Goal: Transaction & Acquisition: Purchase product/service

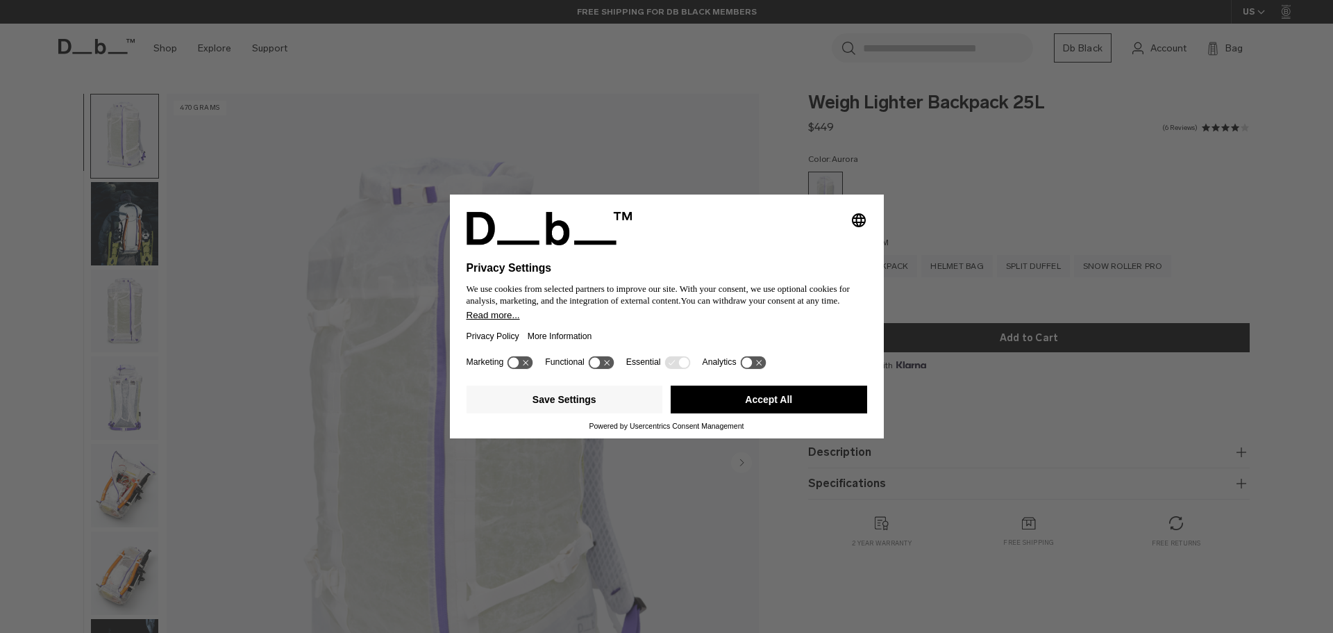
click at [758, 401] on button "Accept All" at bounding box center [769, 399] width 196 height 28
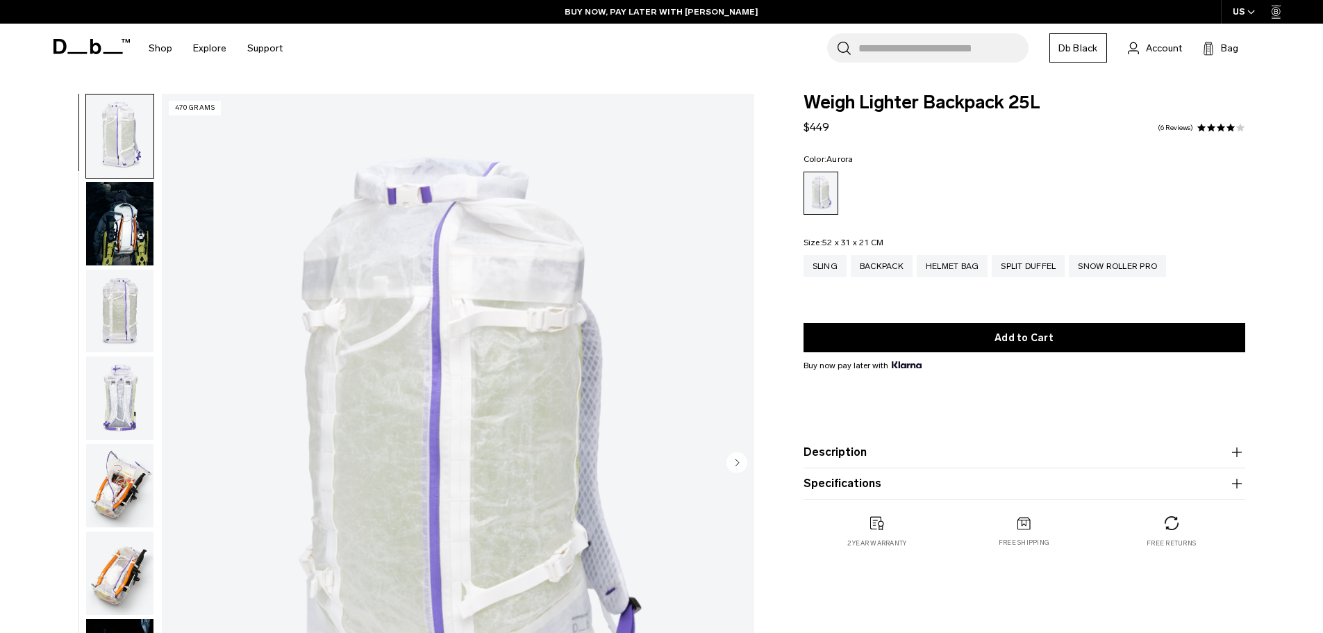
click at [1054, 594] on div "Weigh Lighter Backpack 25L $449 4.0 star rating 6 Reviews Color: [GEOGRAPHIC_DA…" at bounding box center [1024, 467] width 525 height 746
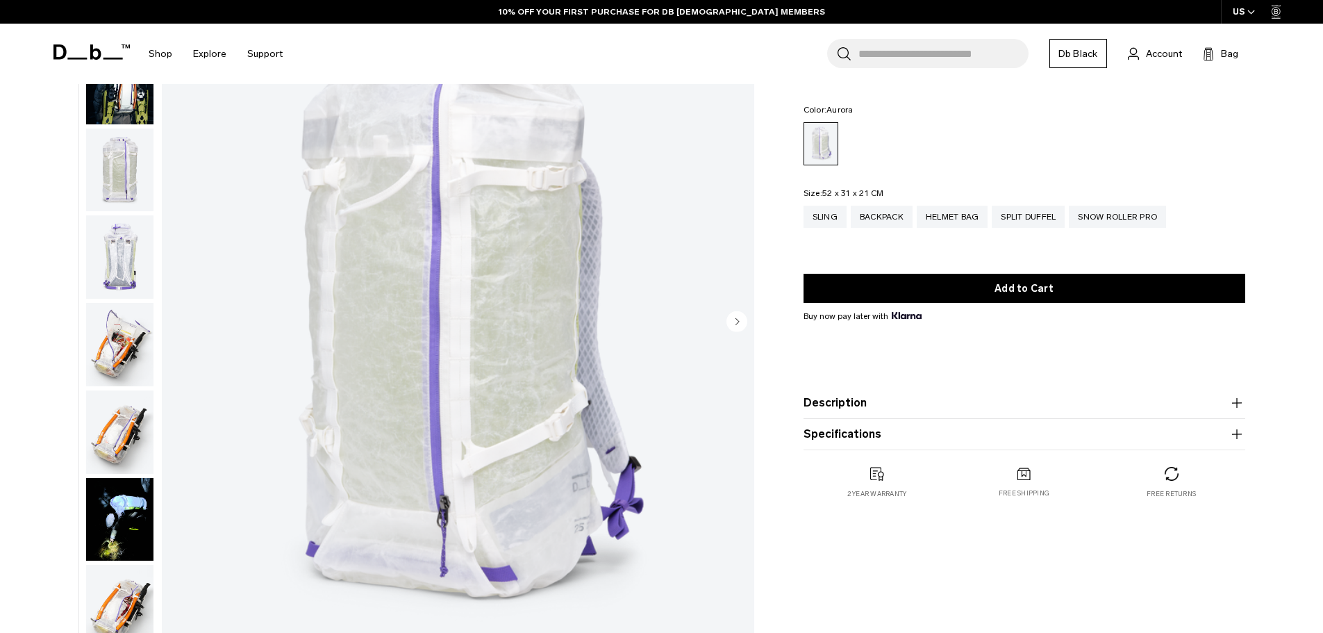
scroll to position [142, 0]
click at [736, 319] on icon "Next slide" at bounding box center [736, 320] width 3 height 6
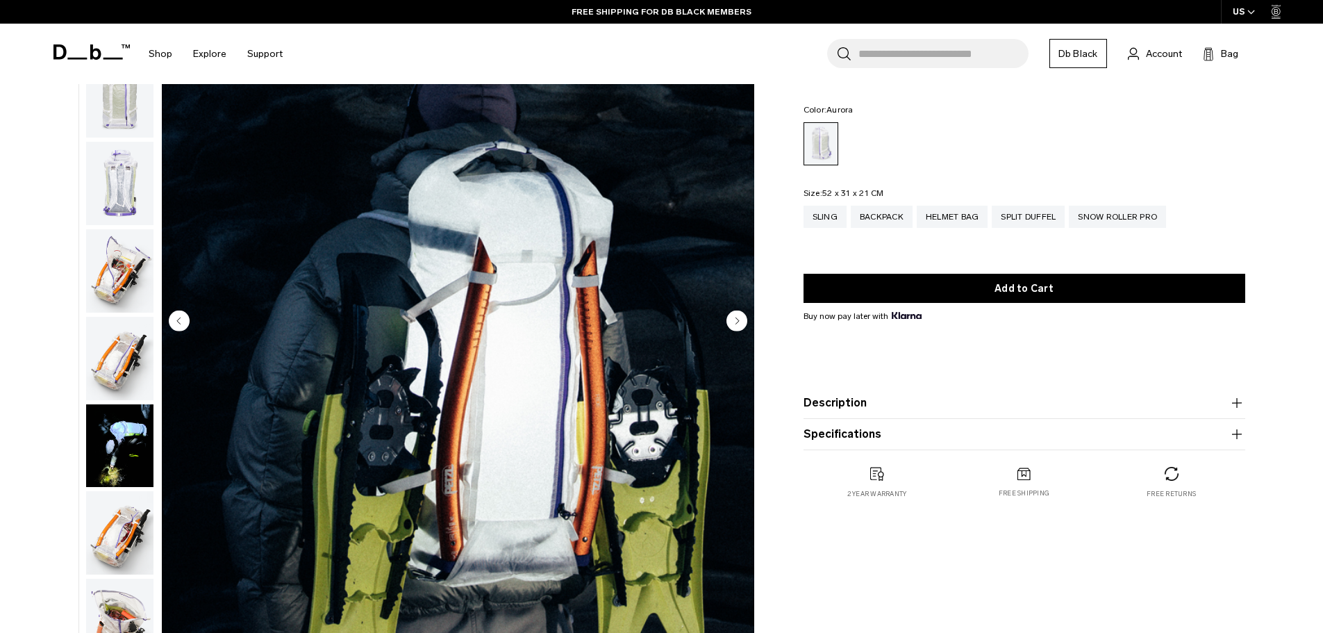
scroll to position [87, 0]
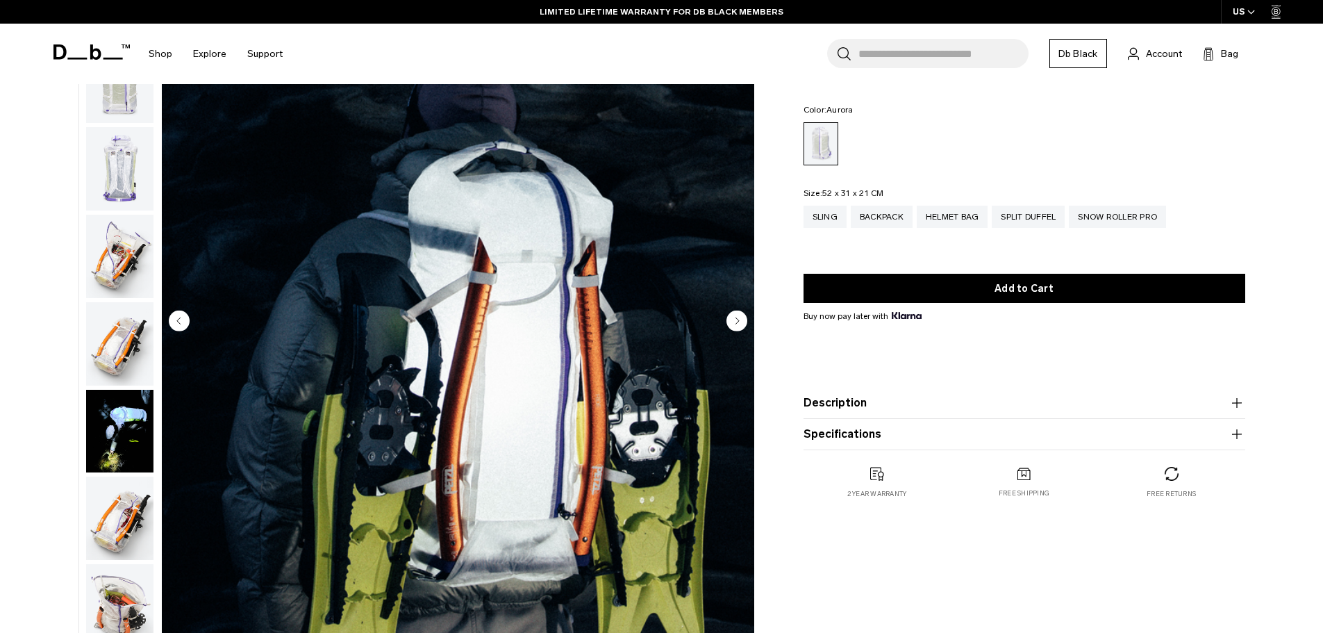
click at [741, 319] on circle "Next slide" at bounding box center [736, 320] width 21 height 21
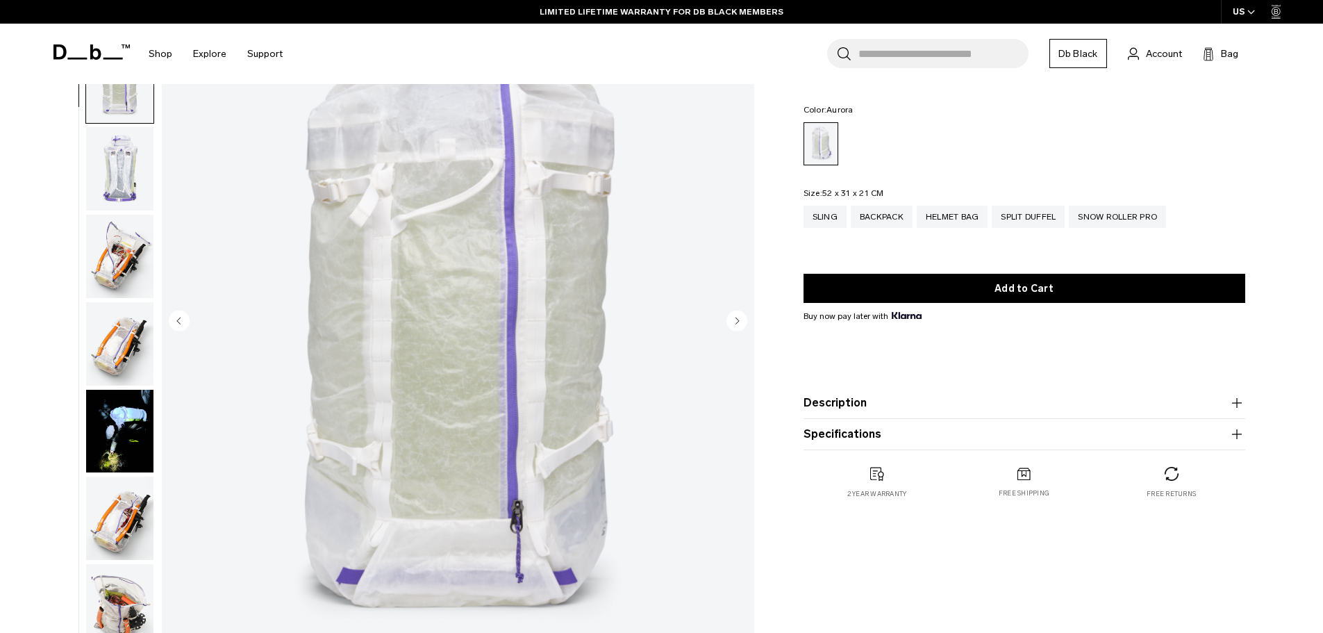
scroll to position [175, 0]
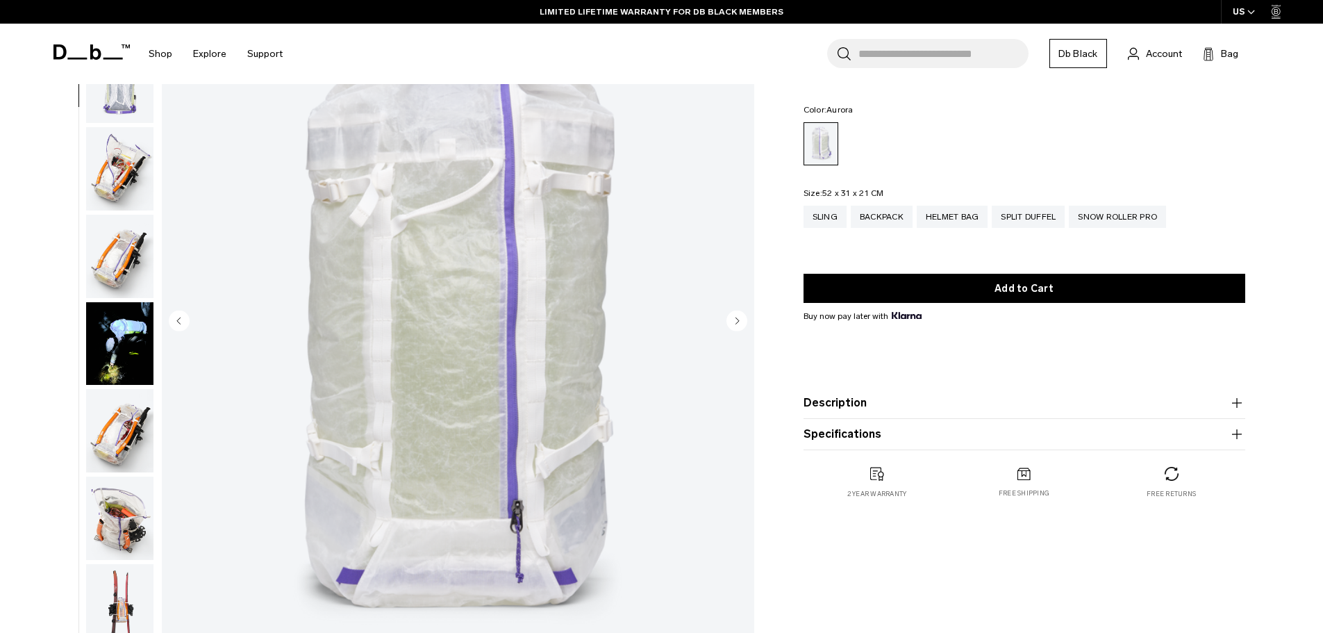
click at [741, 319] on circle "Next slide" at bounding box center [736, 320] width 21 height 21
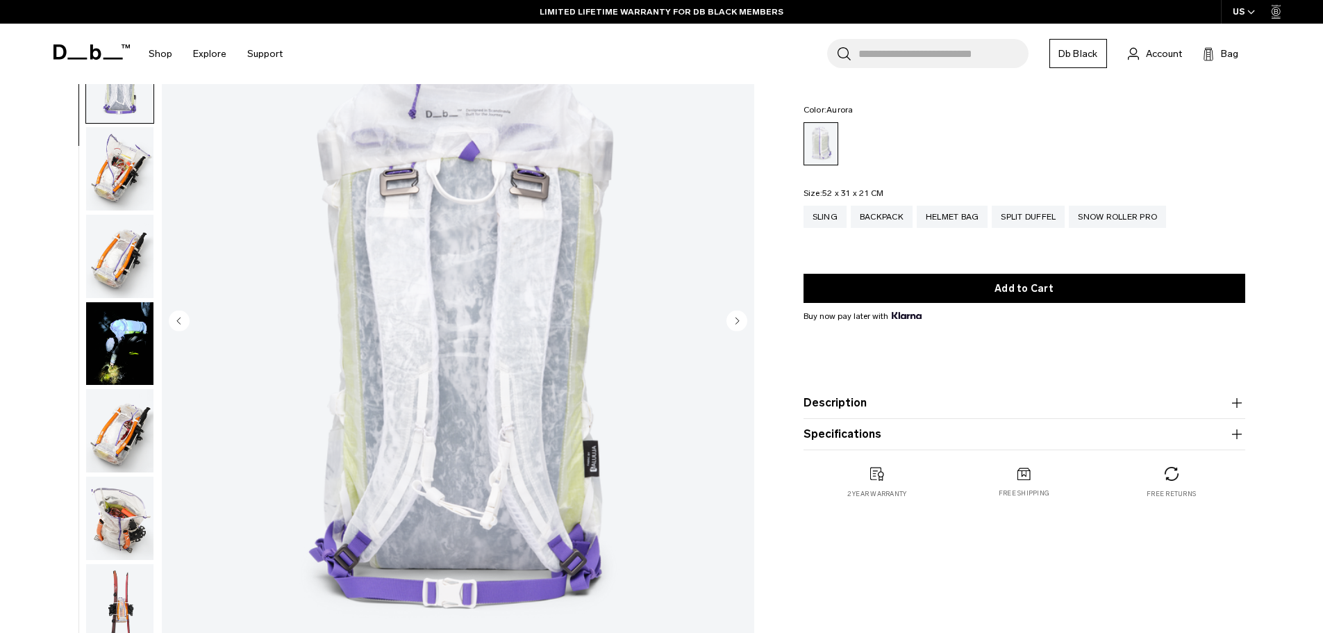
scroll to position [262, 0]
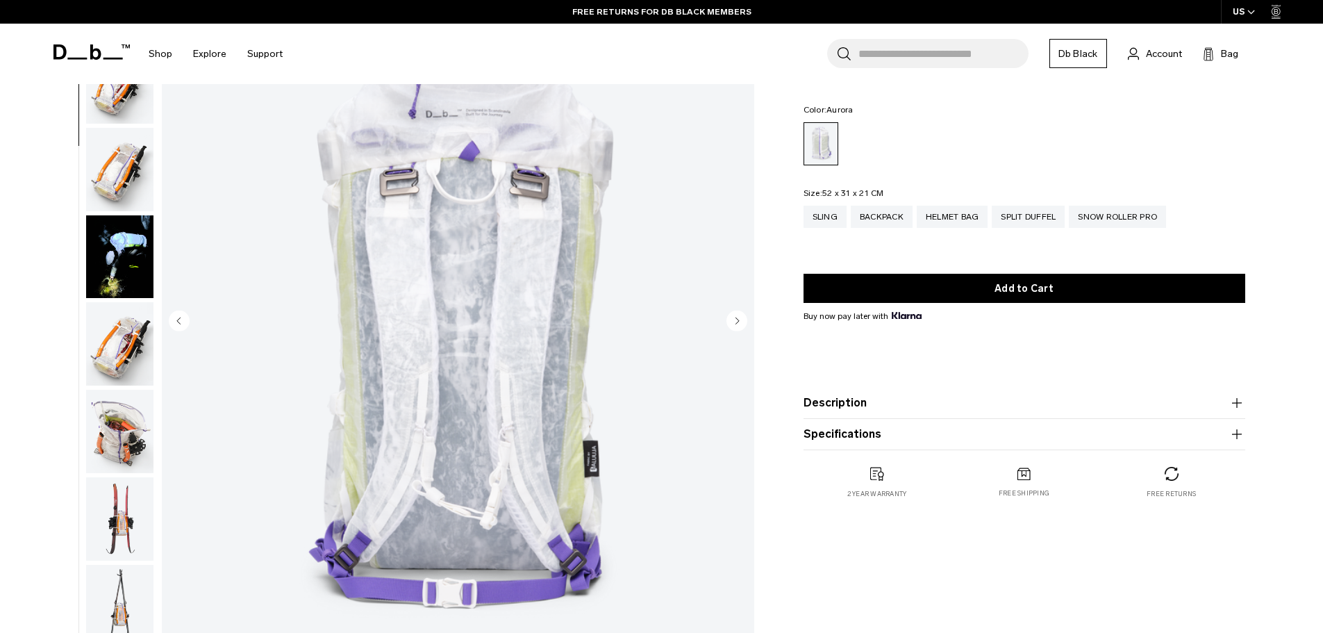
click at [732, 319] on circle "Next slide" at bounding box center [736, 320] width 21 height 21
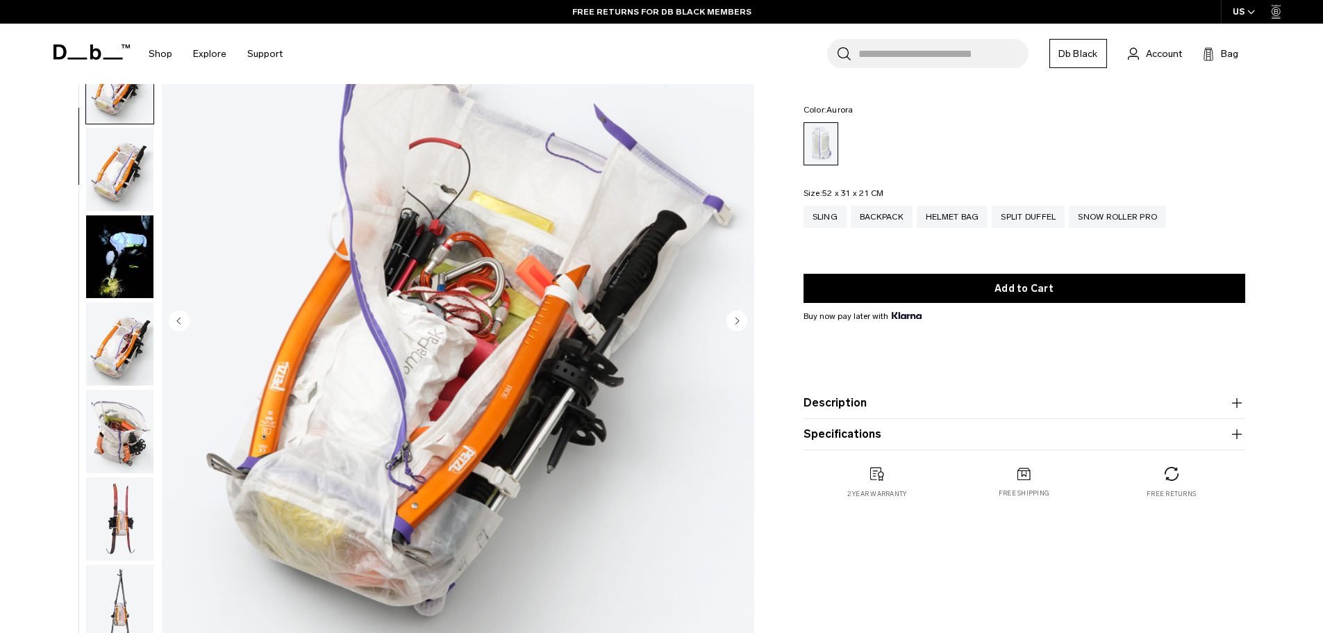
scroll to position [349, 0]
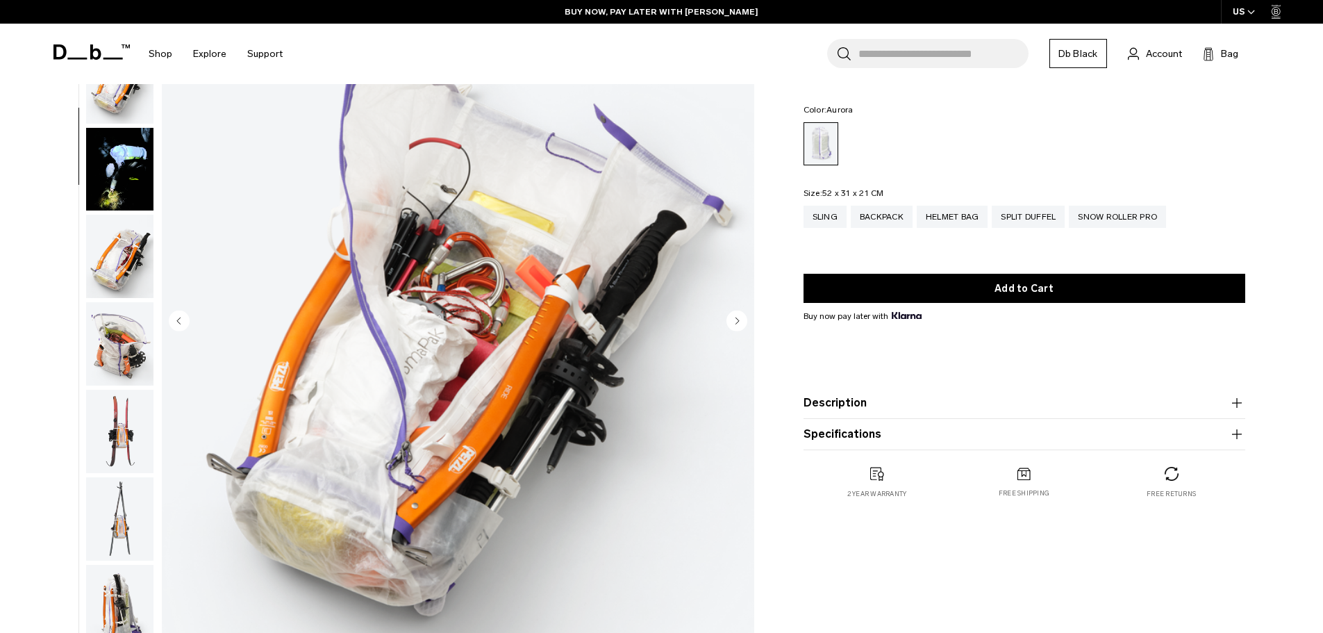
click at [735, 324] on circle "Next slide" at bounding box center [736, 320] width 21 height 21
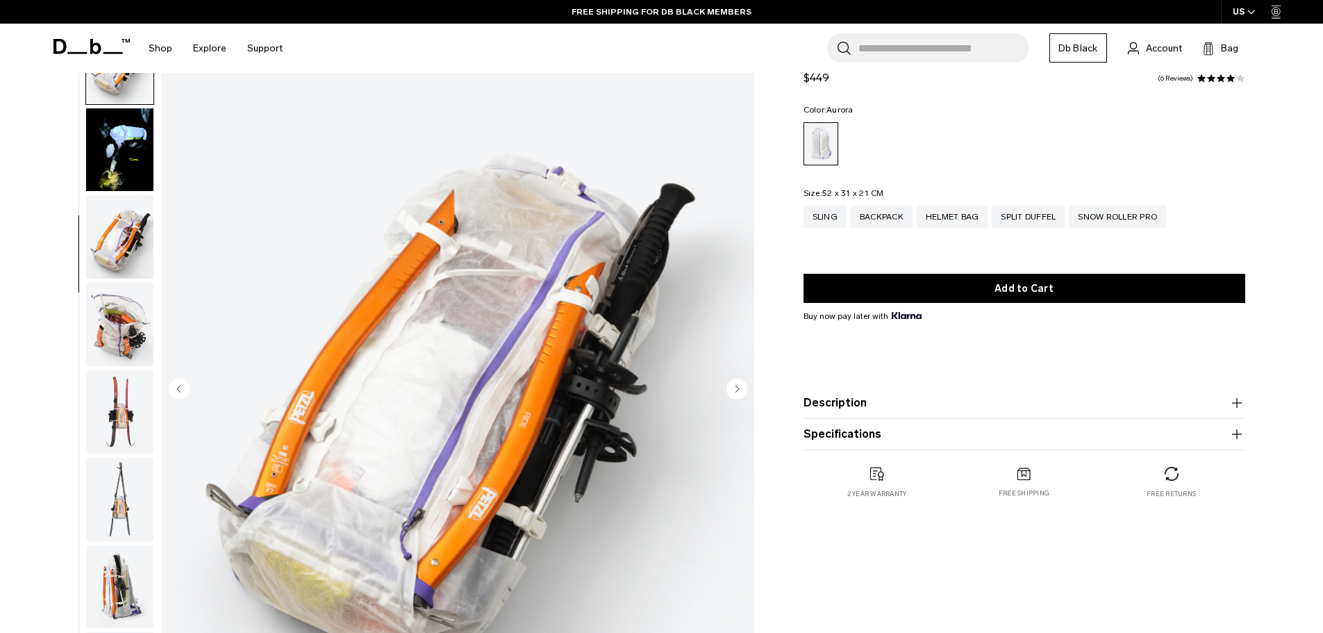
scroll to position [73, 0]
click at [739, 388] on circle "Next slide" at bounding box center [736, 388] width 21 height 21
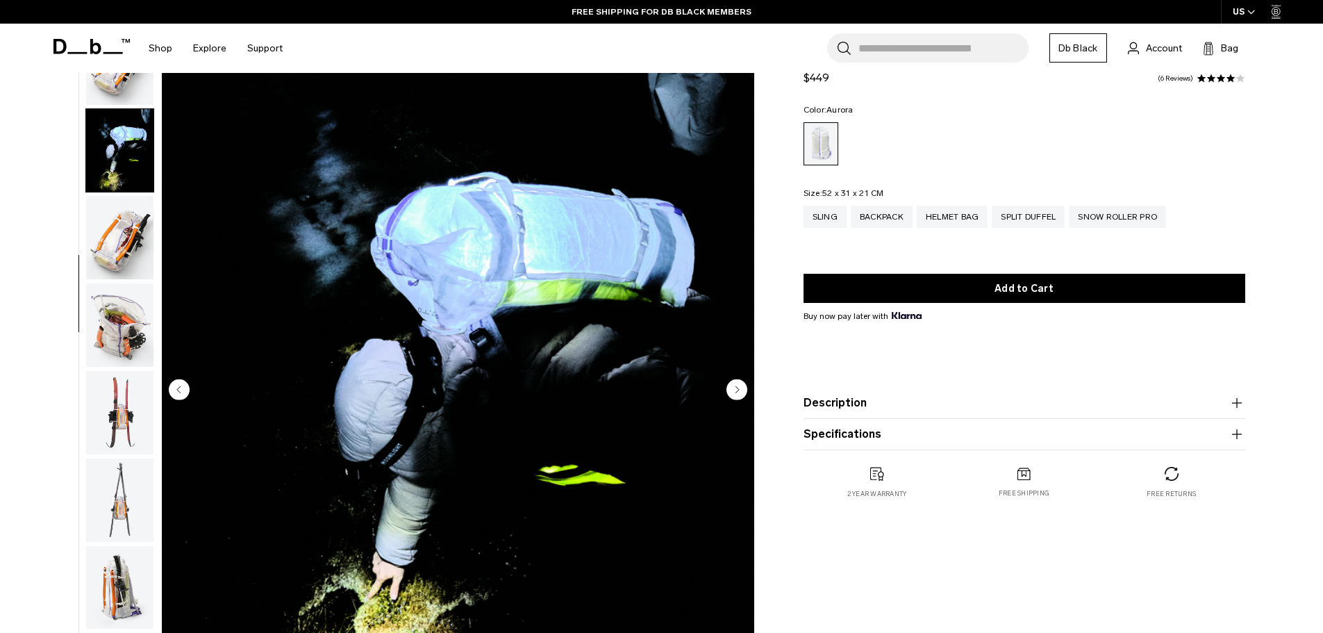
scroll to position [524, 0]
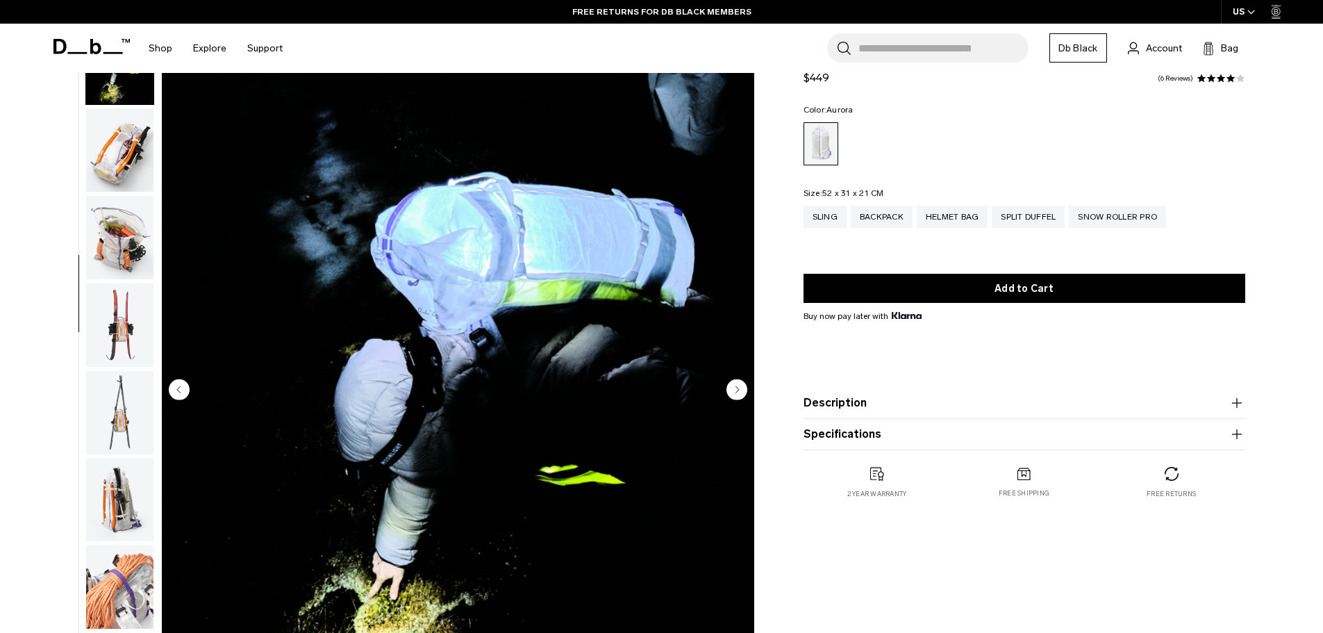
click at [731, 383] on circle "Next slide" at bounding box center [736, 388] width 21 height 21
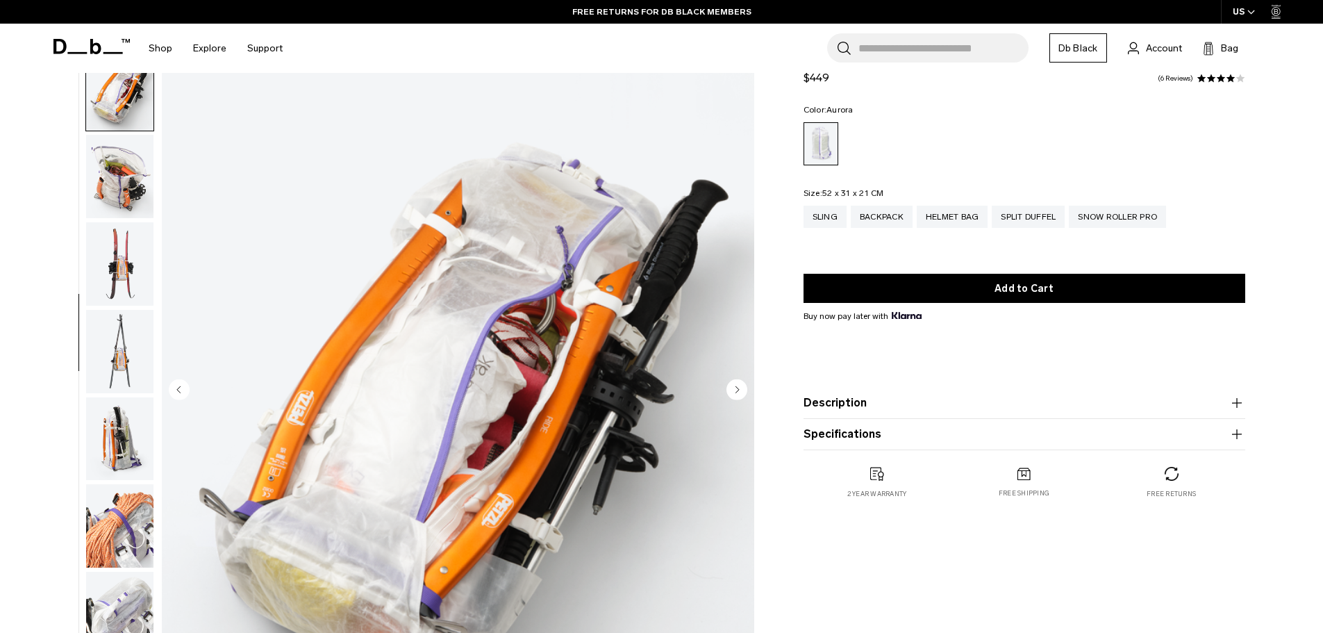
scroll to position [611, 0]
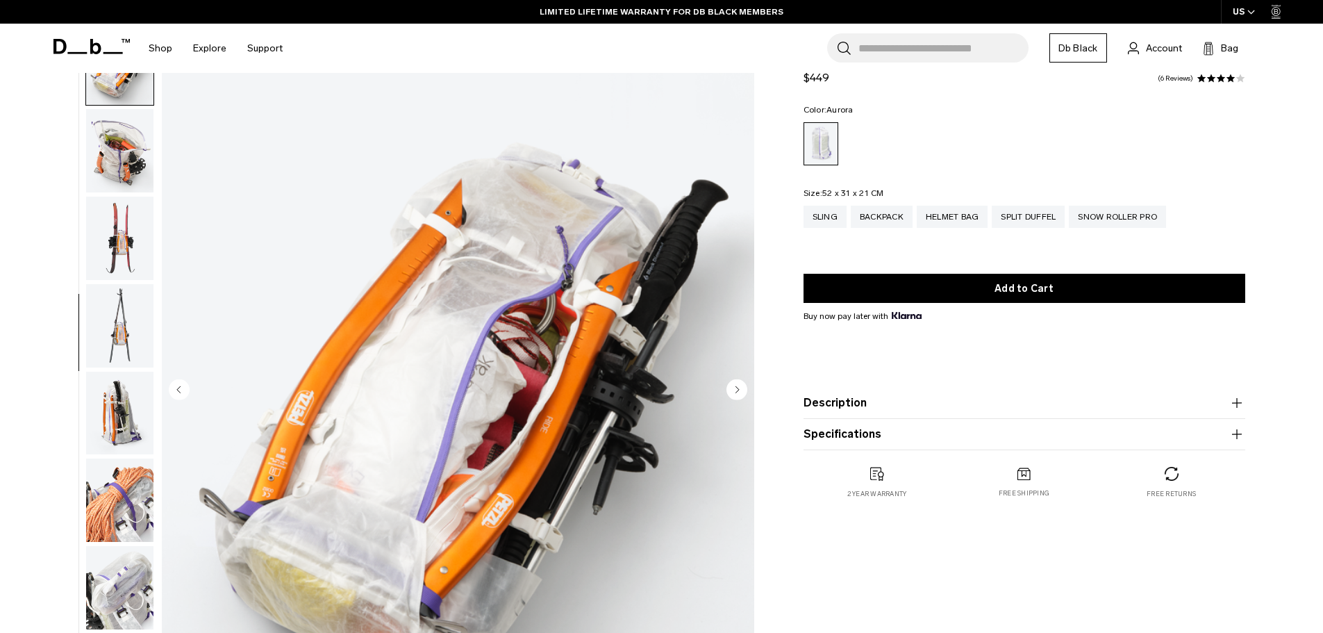
click at [731, 383] on circle "Next slide" at bounding box center [736, 388] width 21 height 21
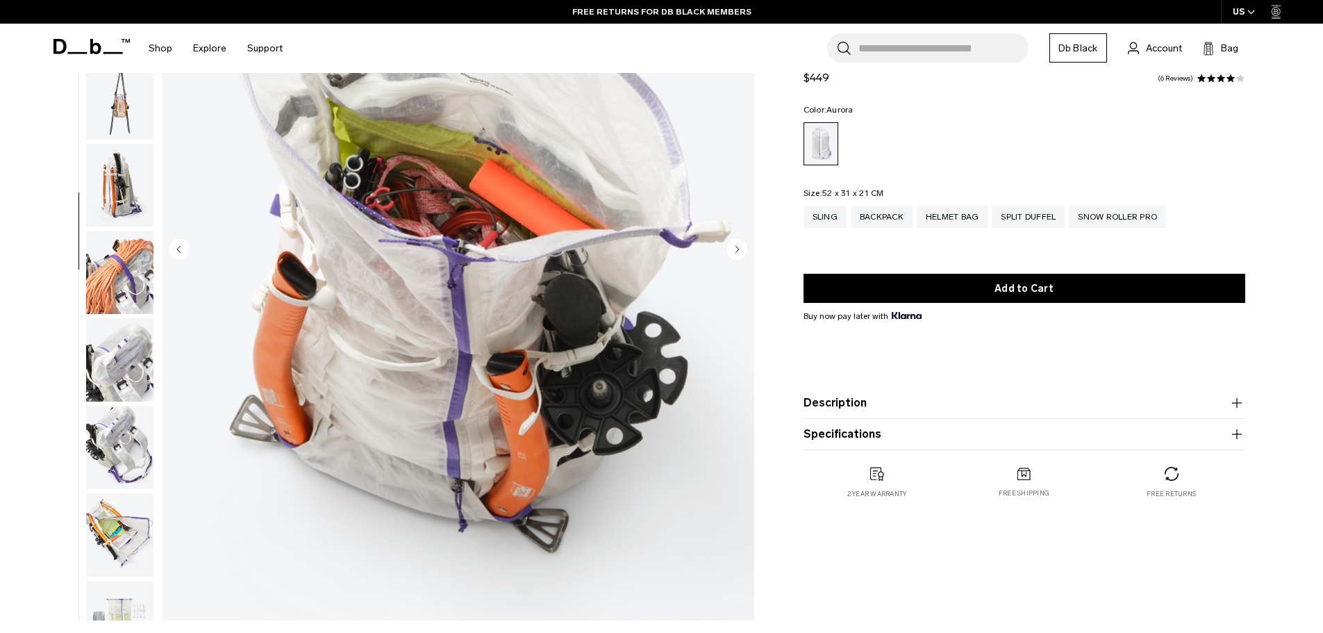
scroll to position [212, 0]
click at [737, 248] on circle "Next slide" at bounding box center [736, 249] width 21 height 21
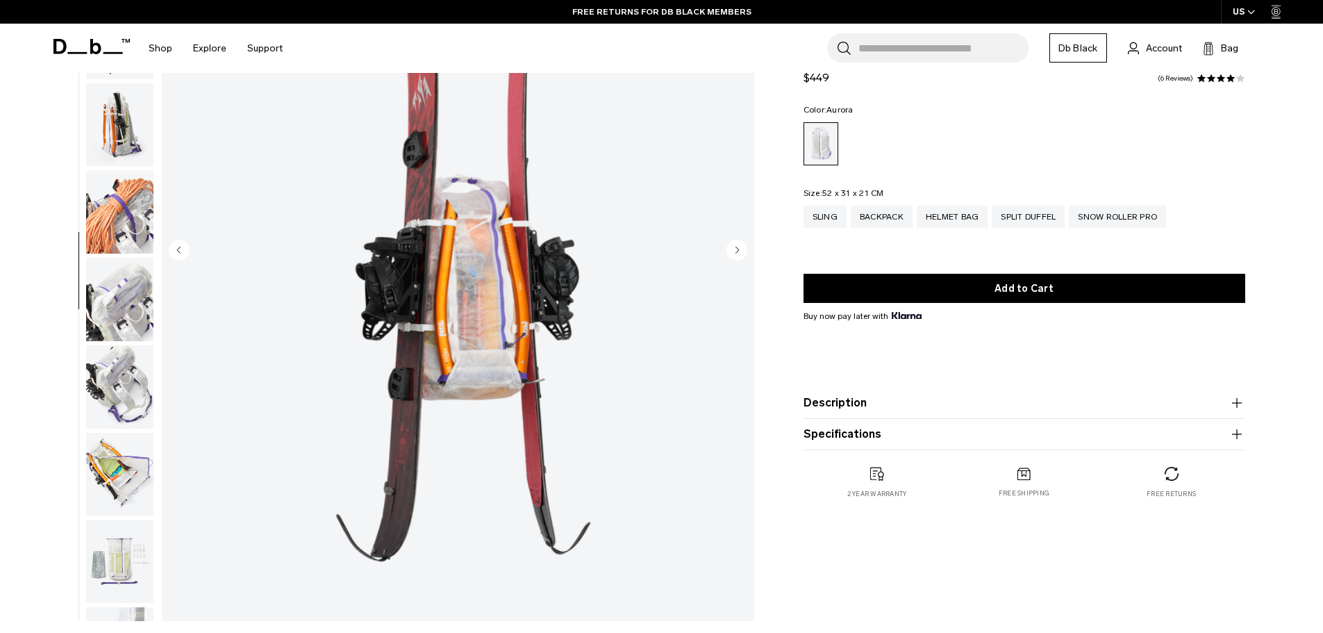
scroll to position [786, 0]
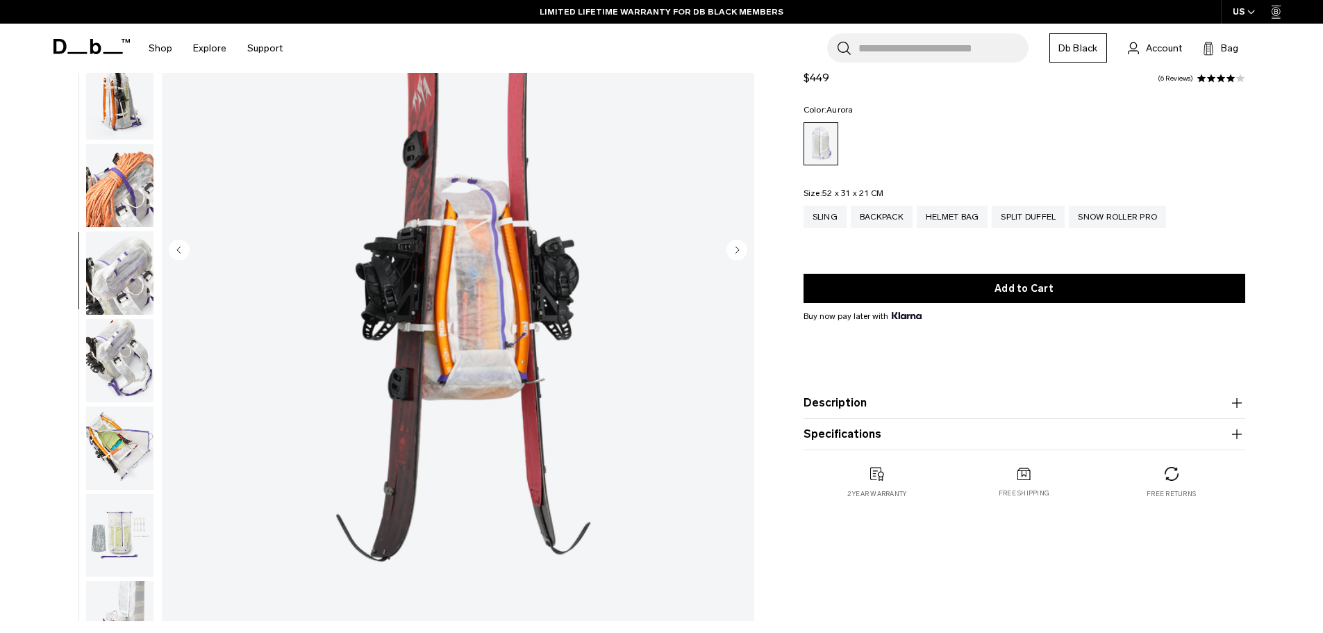
click at [737, 248] on circle "Next slide" at bounding box center [736, 249] width 21 height 21
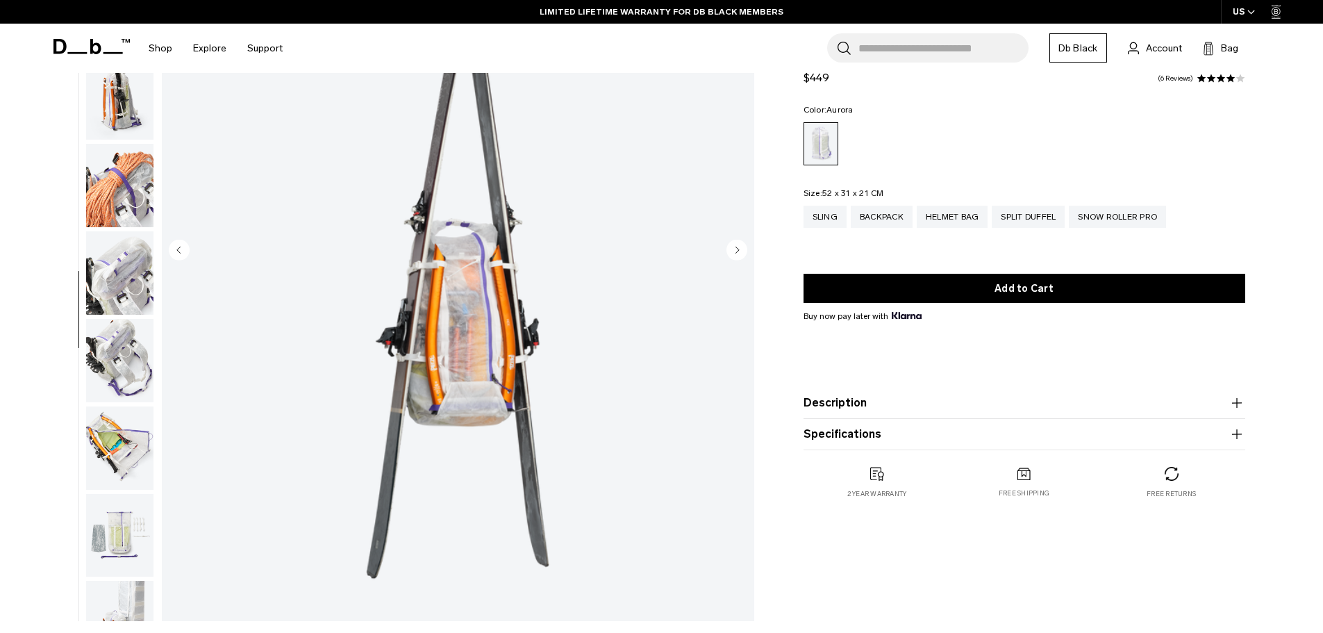
scroll to position [830, 0]
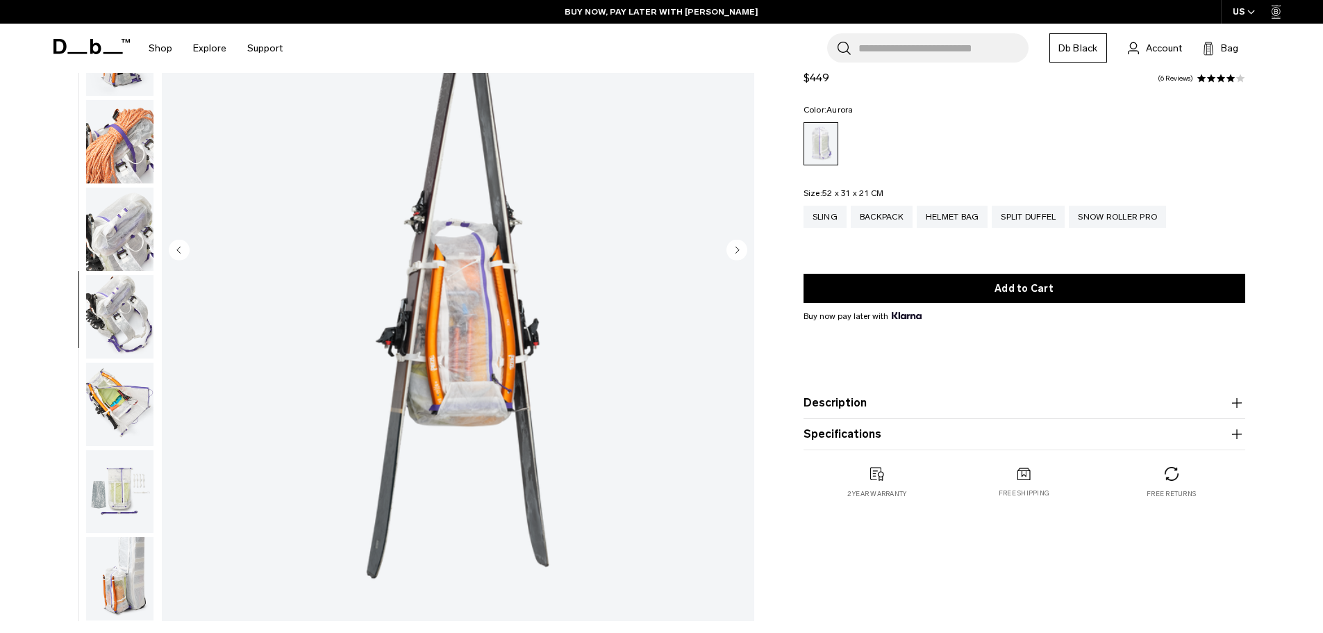
click at [737, 248] on circle "Next slide" at bounding box center [736, 249] width 21 height 21
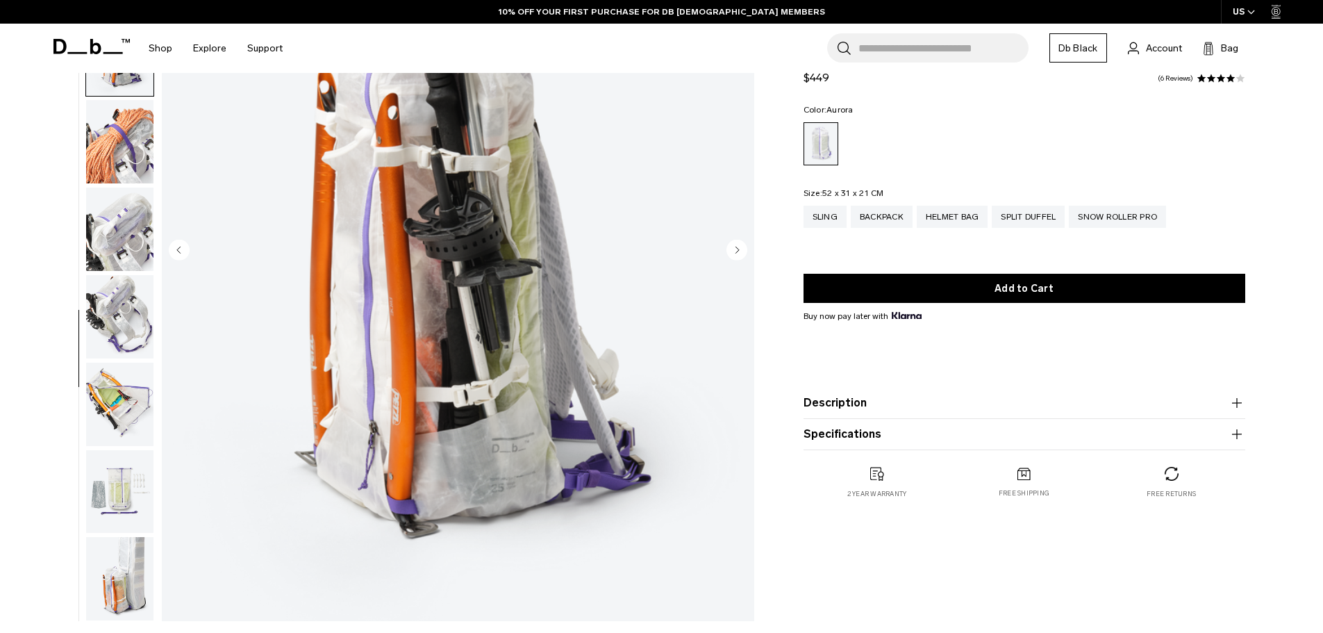
click at [737, 248] on circle "Next slide" at bounding box center [736, 249] width 21 height 21
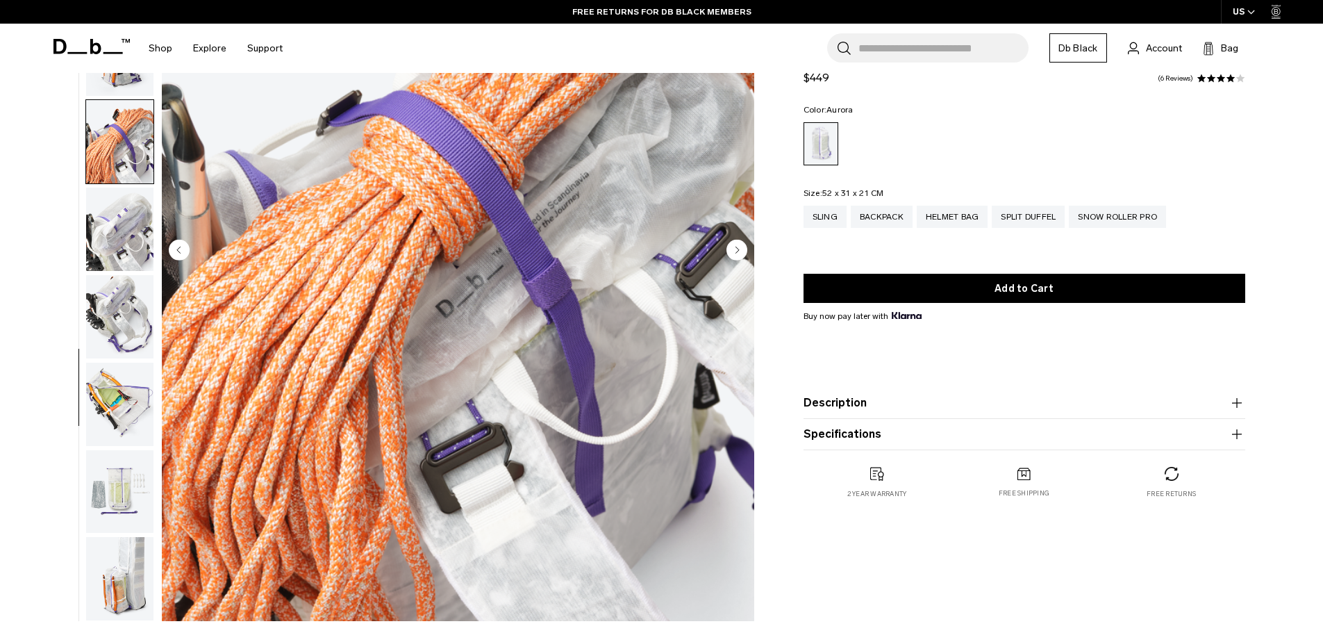
click at [737, 248] on circle "Next slide" at bounding box center [736, 249] width 21 height 21
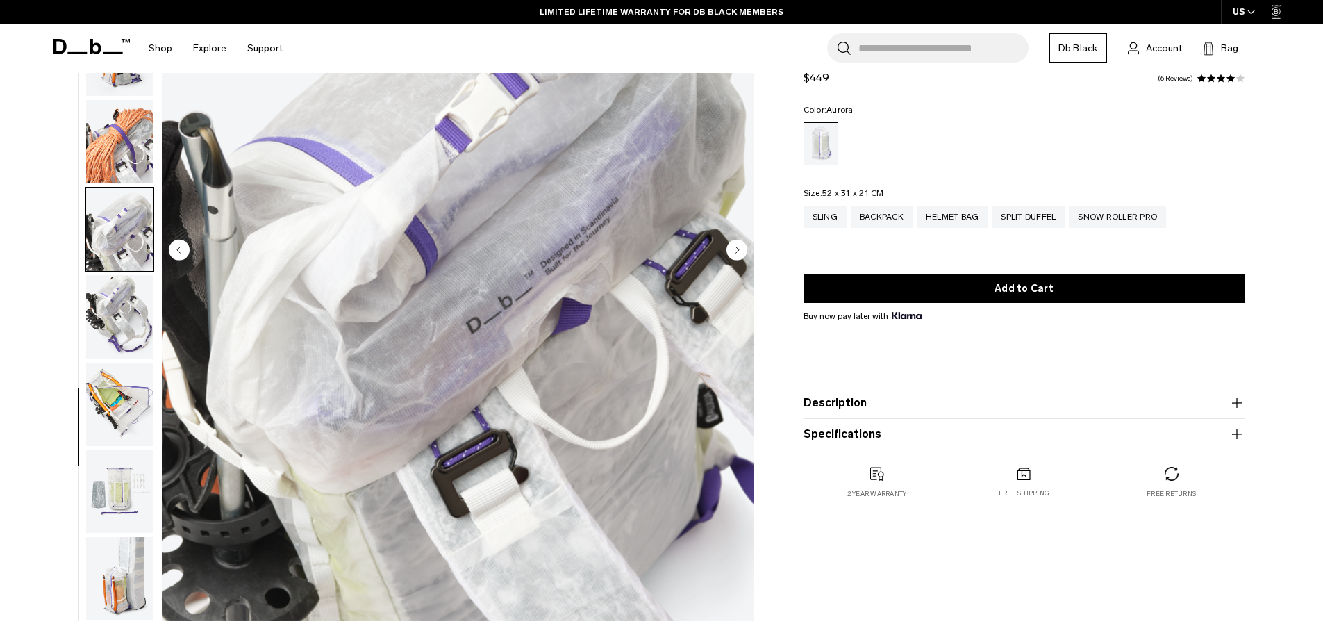
click at [737, 248] on circle "Next slide" at bounding box center [736, 249] width 21 height 21
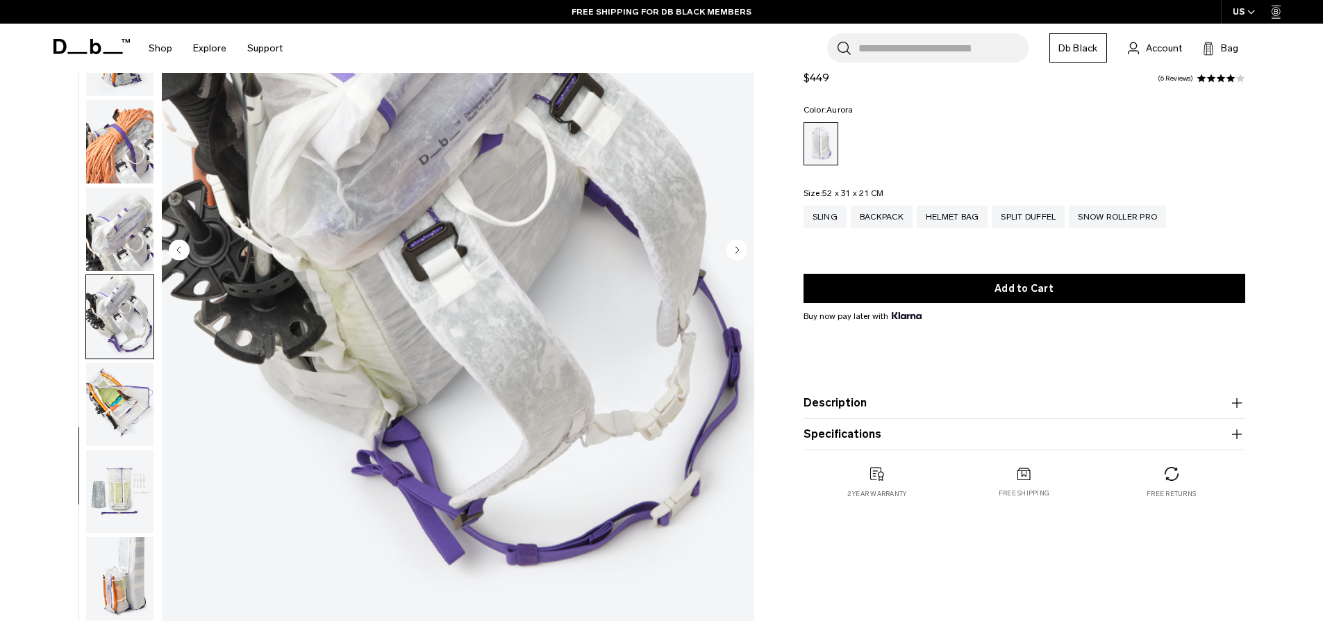
click at [735, 246] on icon "Next slide" at bounding box center [736, 249] width 3 height 6
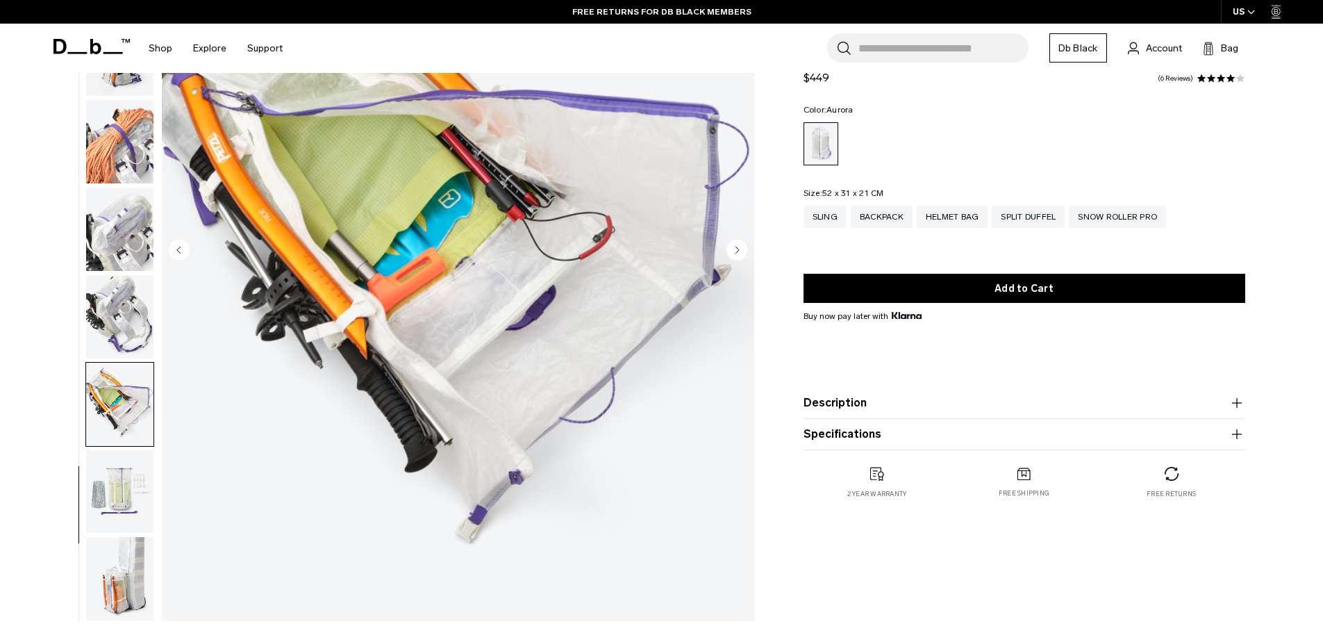
click at [735, 246] on icon "Next slide" at bounding box center [736, 249] width 3 height 6
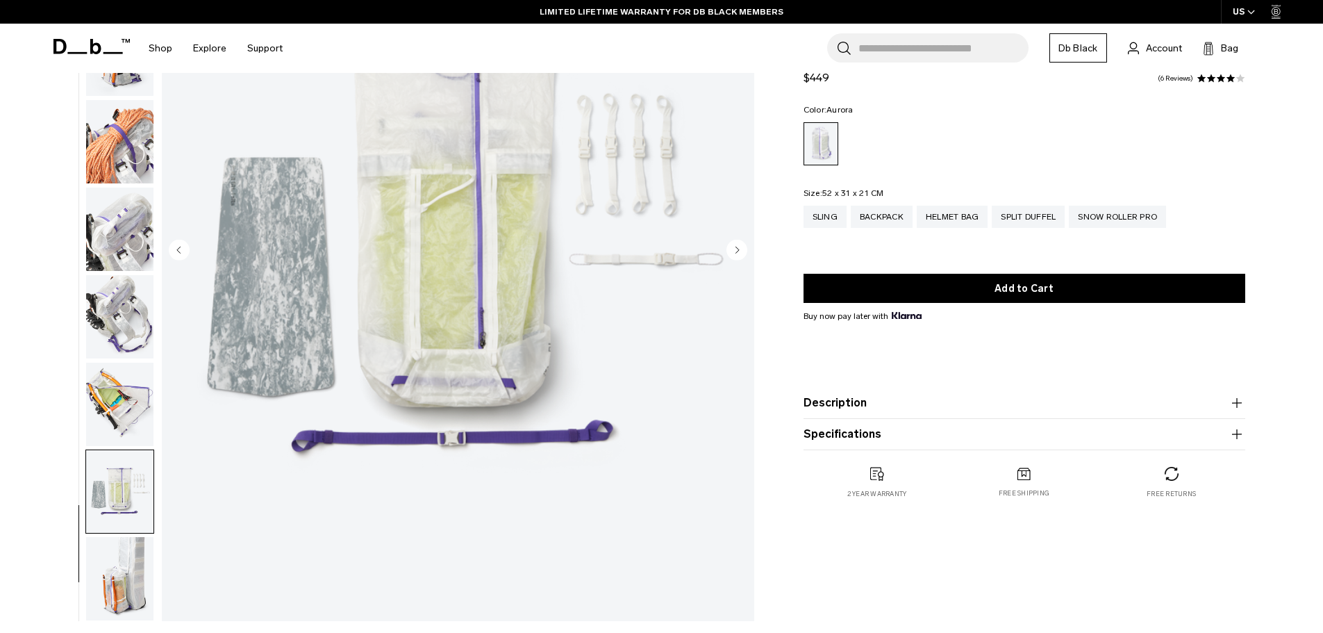
click at [731, 249] on circle "Next slide" at bounding box center [736, 249] width 21 height 21
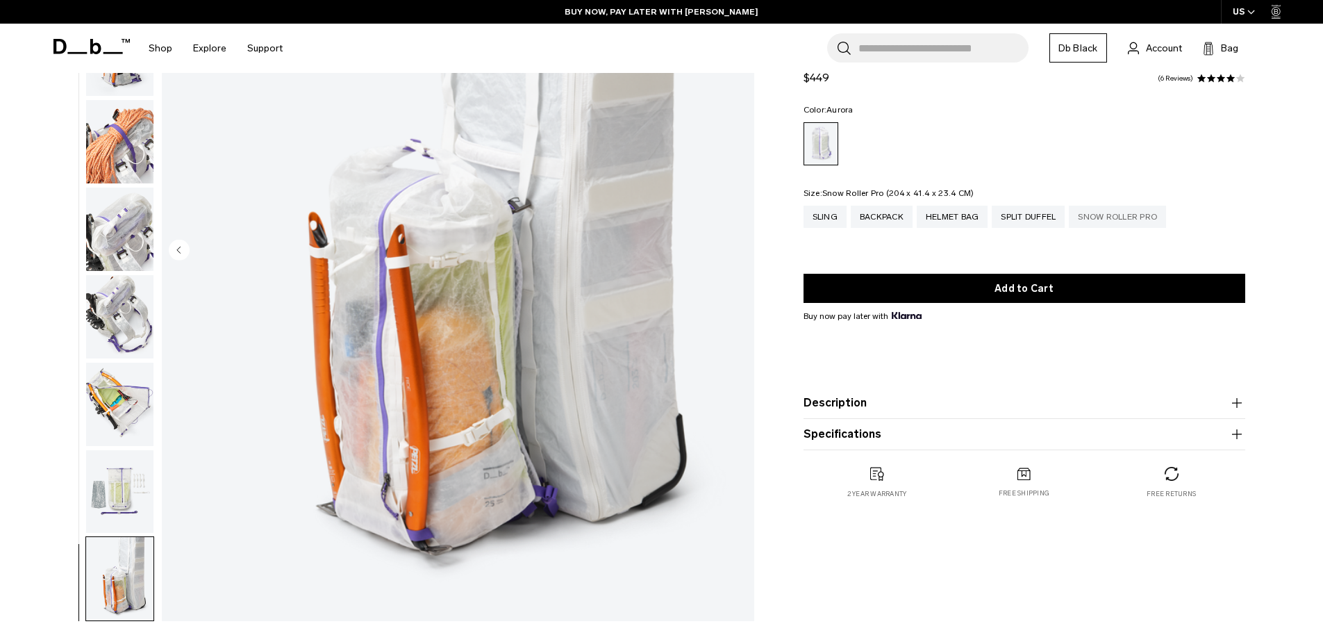
click at [1114, 218] on div "Snow Roller Pro" at bounding box center [1117, 217] width 97 height 22
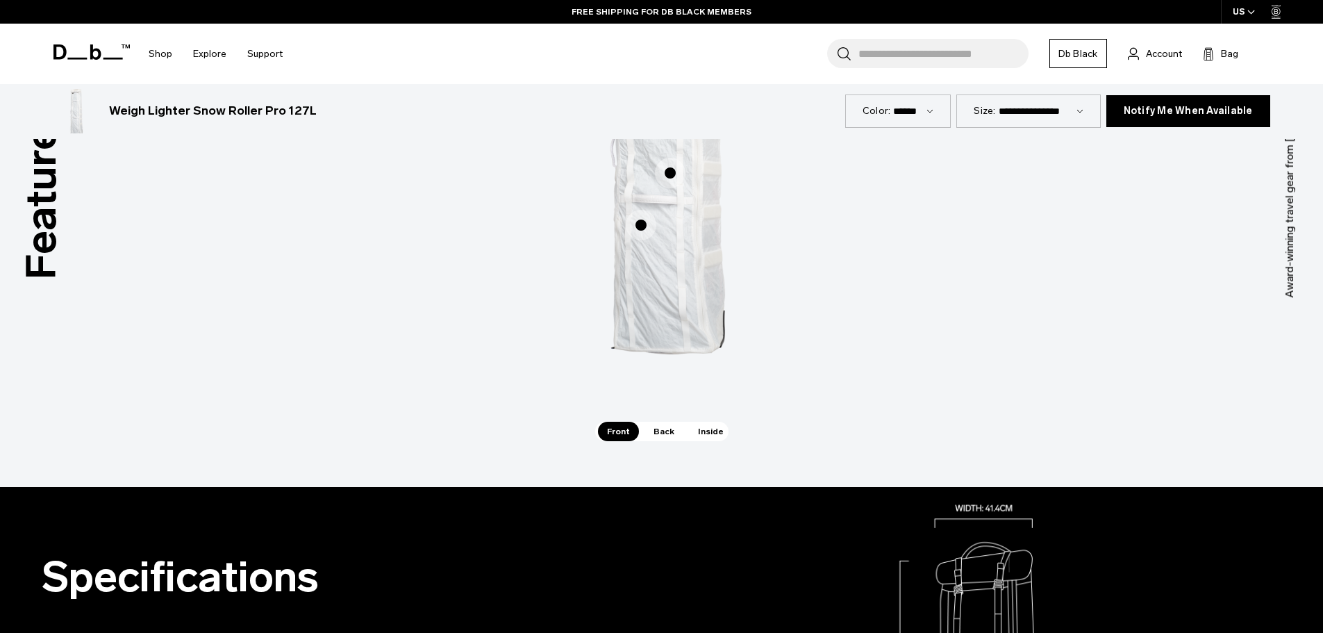
scroll to position [1040, 0]
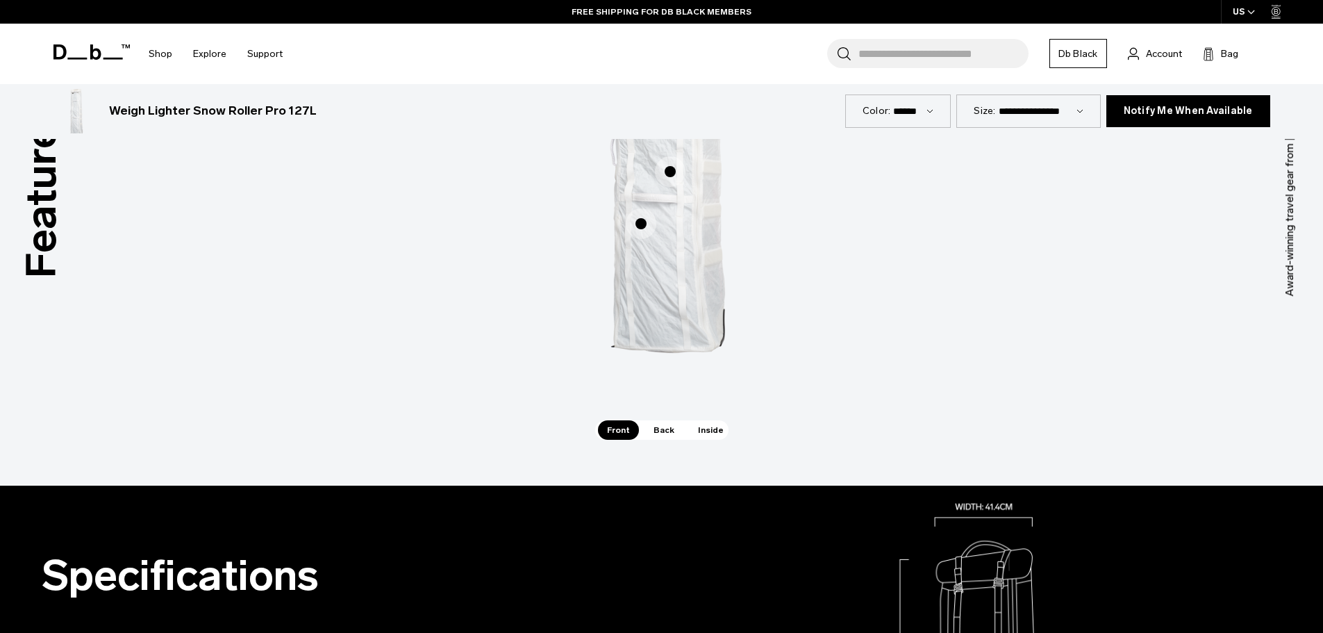
click at [639, 223] on span "1 / 3" at bounding box center [641, 223] width 31 height 31
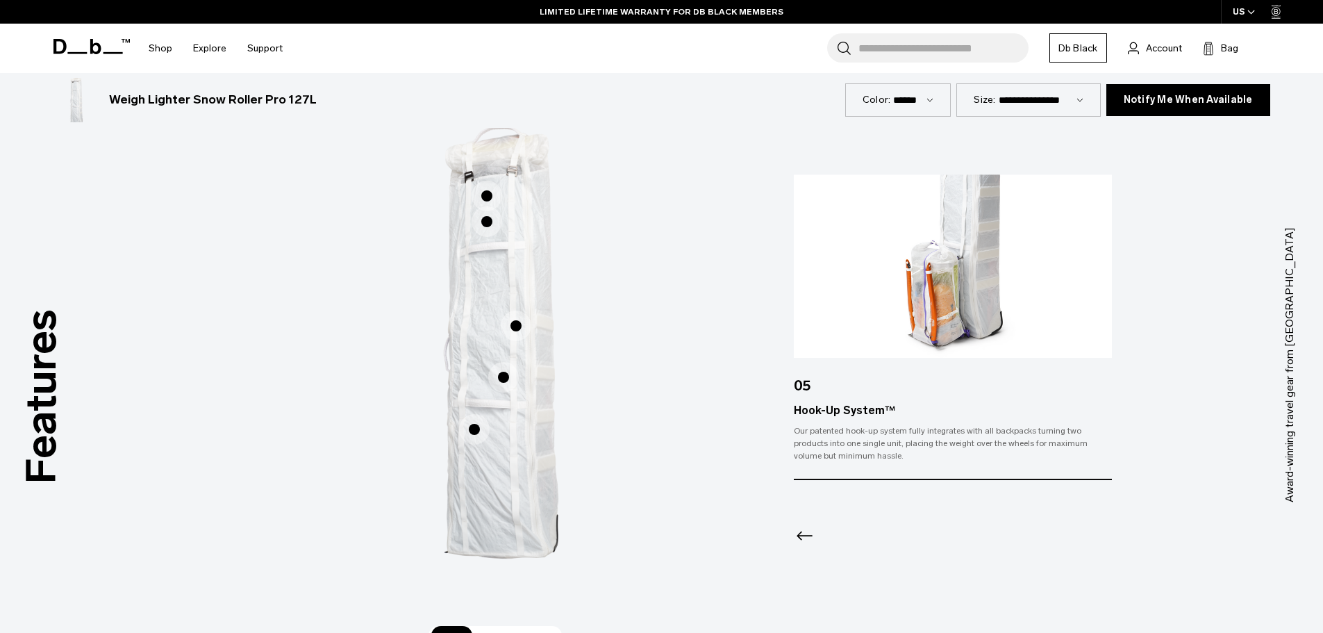
click at [498, 375] on span "1 / 3" at bounding box center [503, 377] width 31 height 31
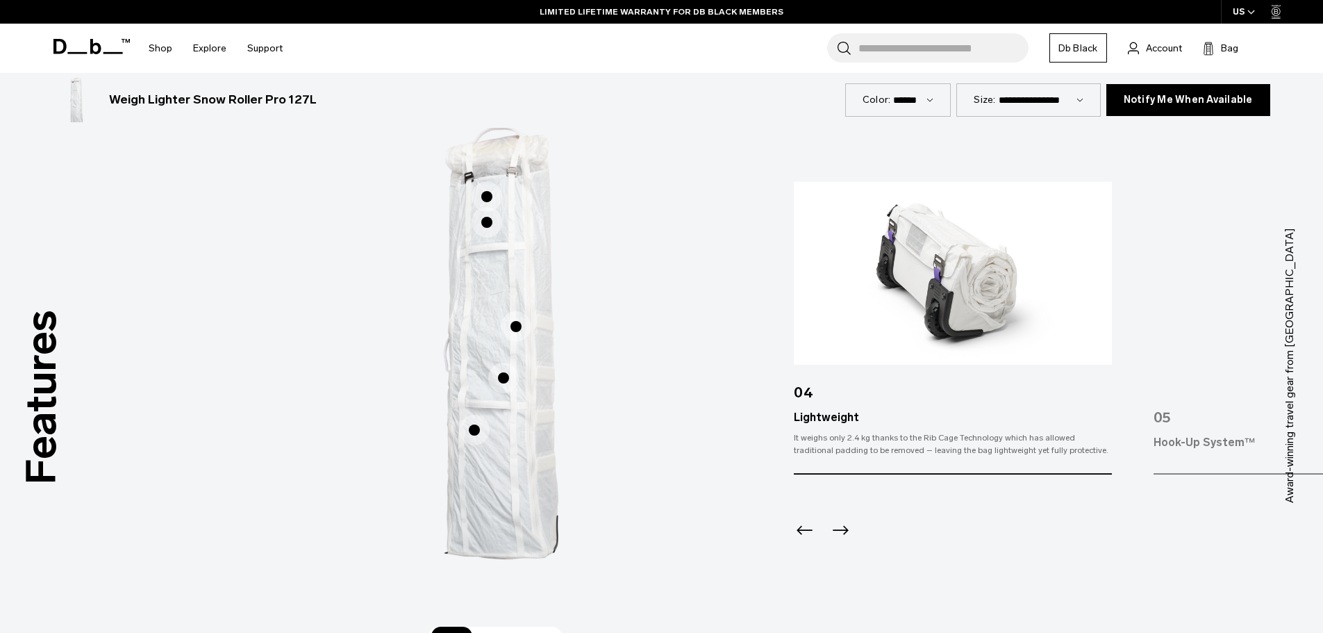
scroll to position [833, 0]
click at [516, 329] on span "1 / 3" at bounding box center [516, 327] width 31 height 31
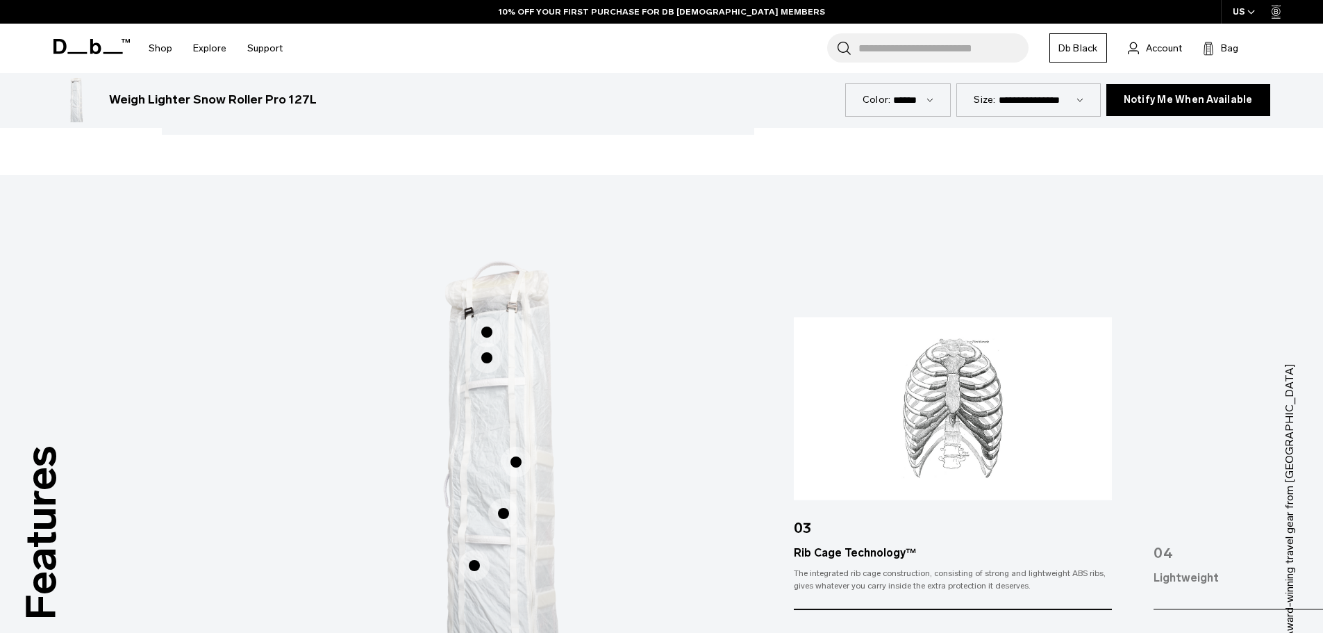
drag, startPoint x: 487, startPoint y: 349, endPoint x: 487, endPoint y: 361, distance: 11.8
click at [487, 361] on span "1 / 3" at bounding box center [486, 357] width 31 height 31
click at [485, 360] on span "1 / 3" at bounding box center [486, 360] width 31 height 31
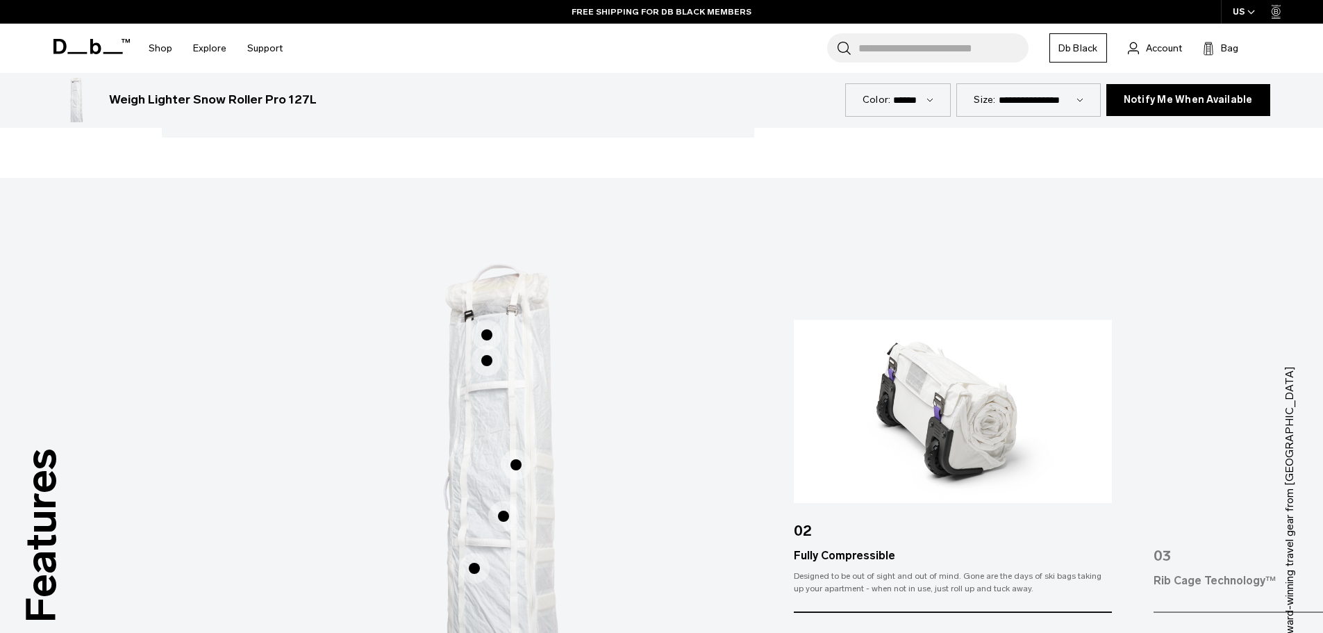
click at [485, 333] on span "1 / 3" at bounding box center [486, 334] width 31 height 31
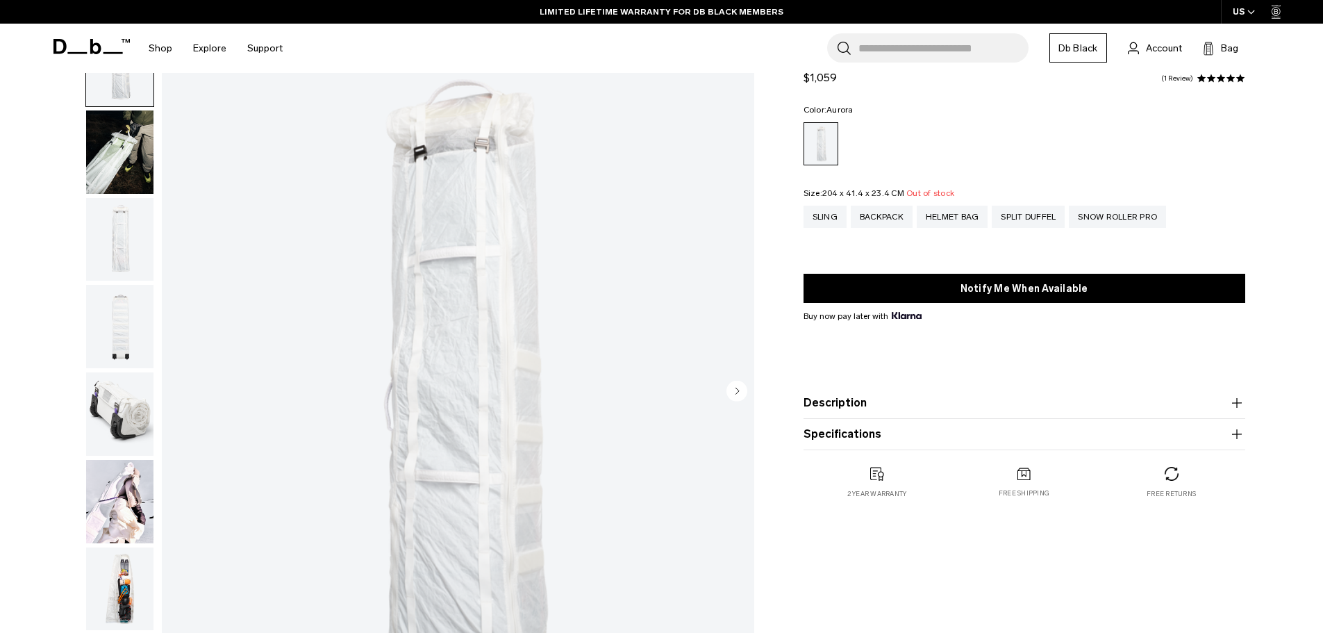
scroll to position [71, 0]
